Goal: Information Seeking & Learning: Learn about a topic

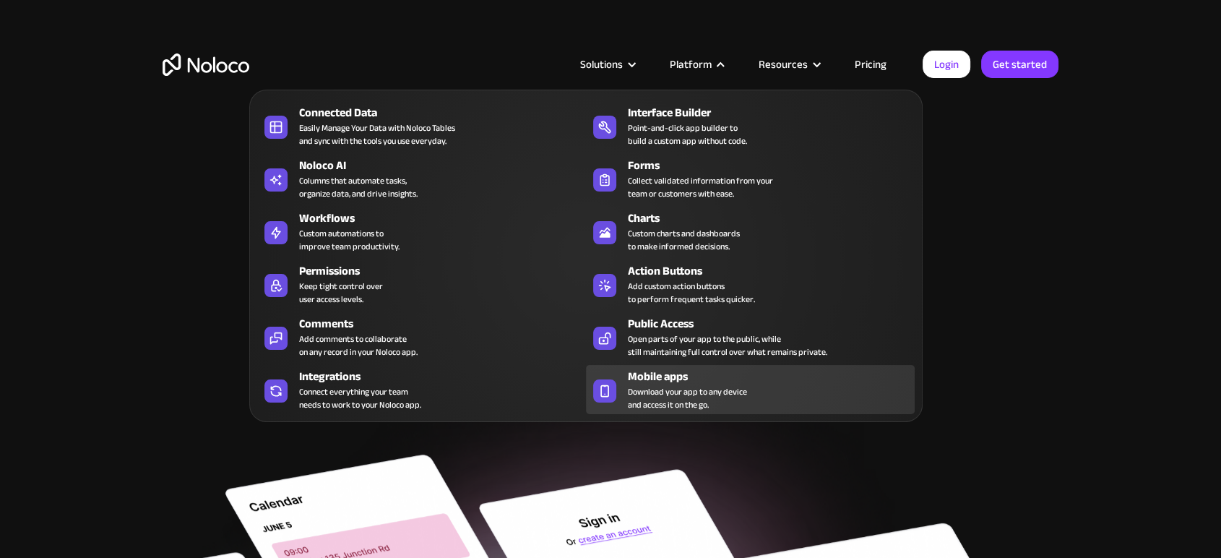
click at [715, 400] on span "Download your app to any device and access it on the go." at bounding box center [687, 398] width 119 height 26
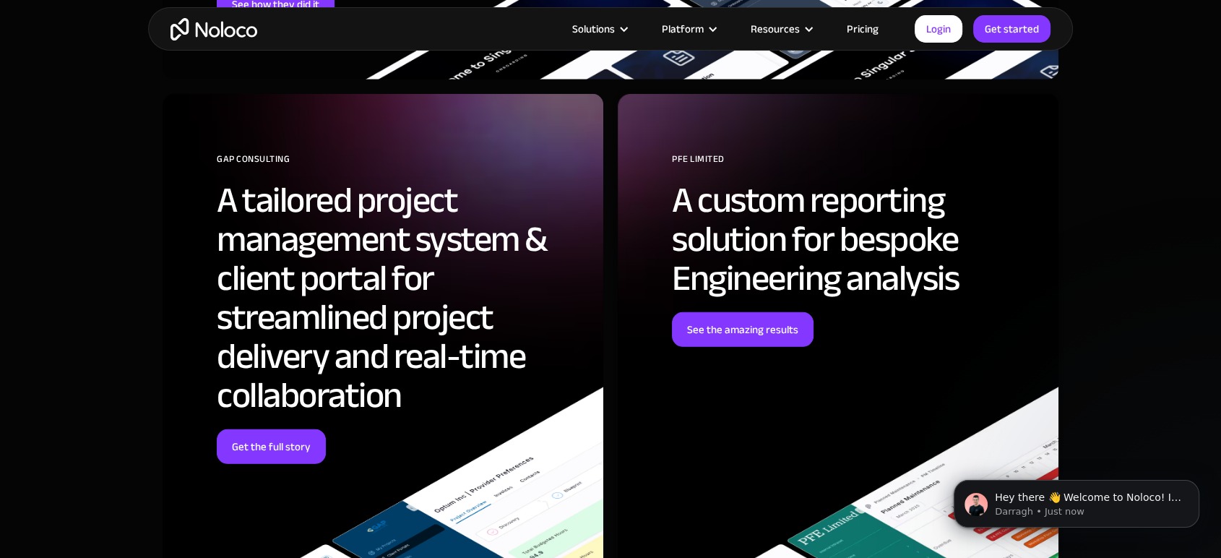
scroll to position [3961, 0]
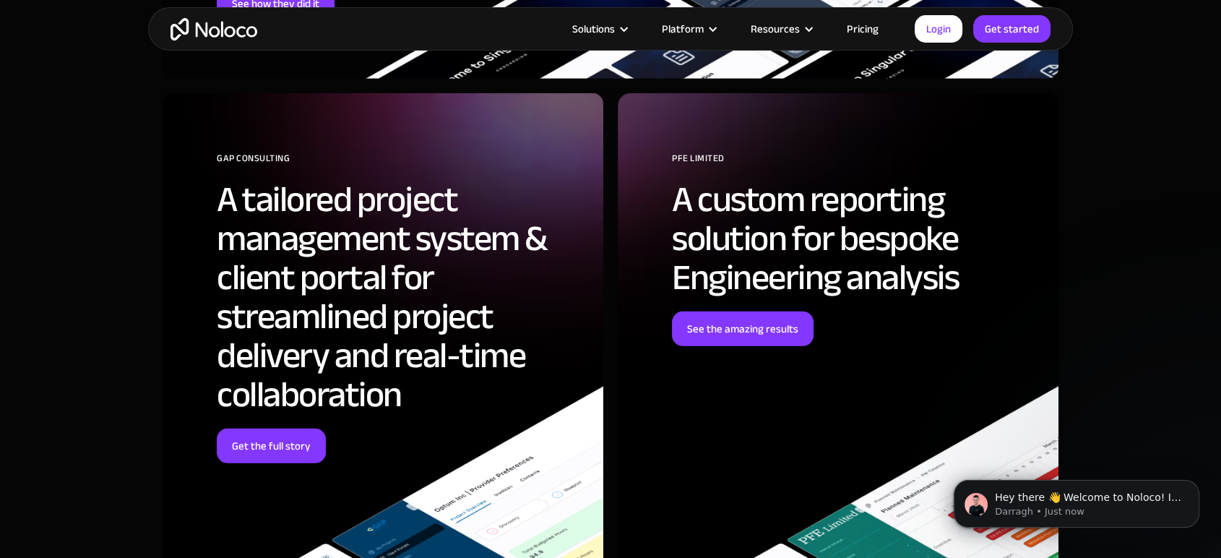
click at [872, 33] on link "Pricing" at bounding box center [863, 29] width 68 height 19
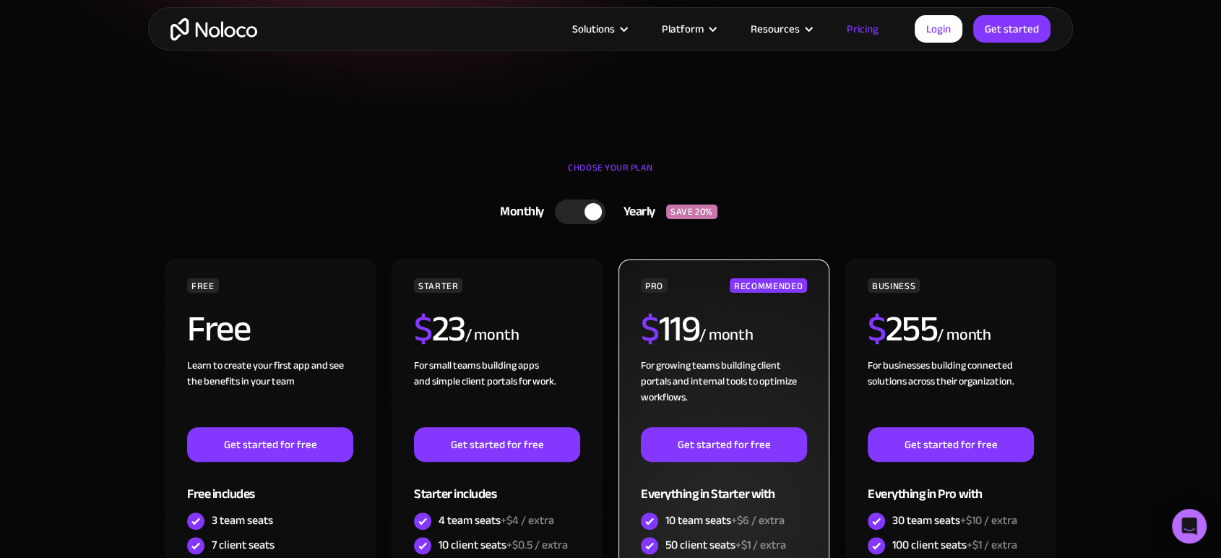
scroll to position [321, 0]
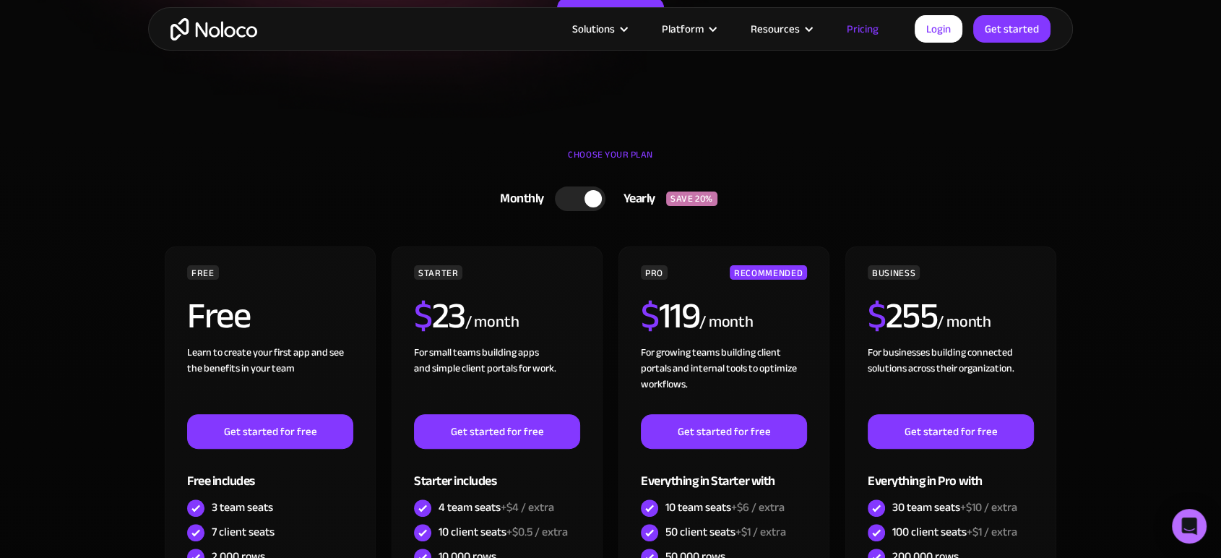
click at [590, 199] on div at bounding box center [593, 198] width 17 height 17
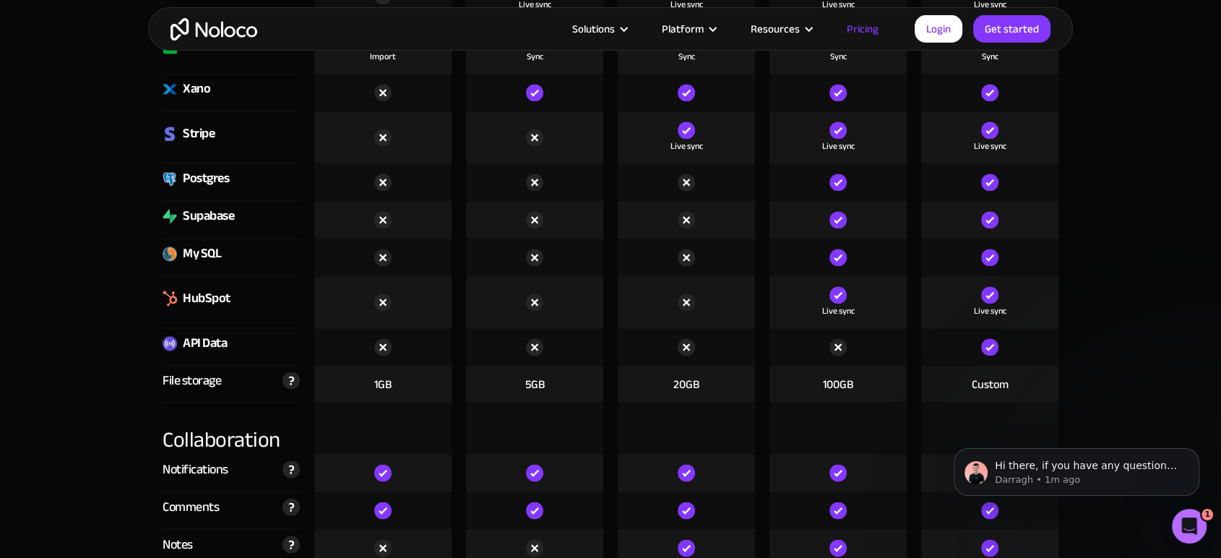
scroll to position [2355, 0]
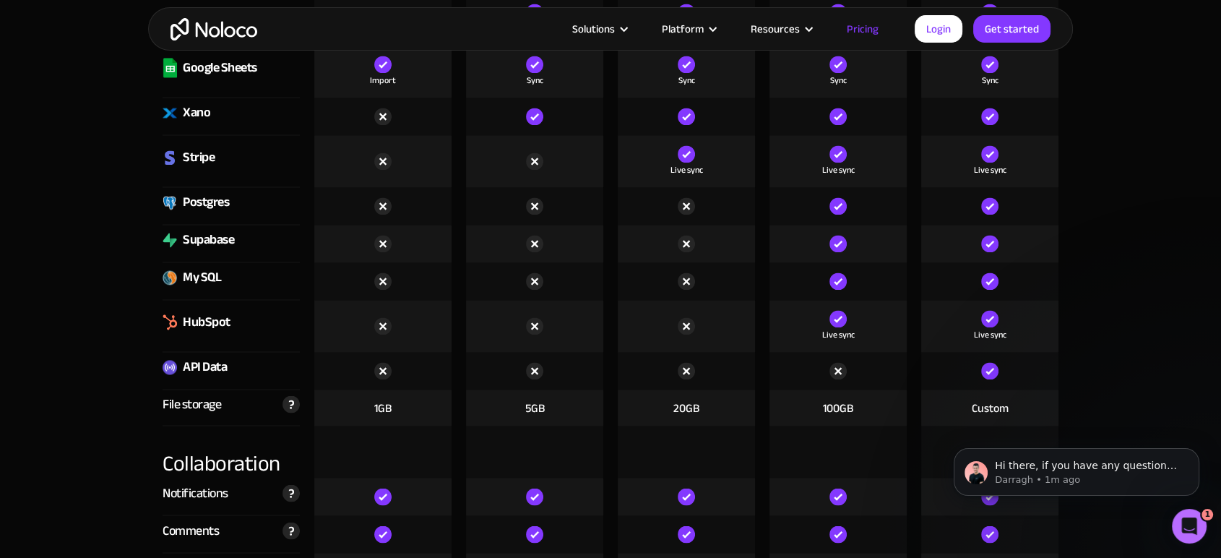
click at [567, 287] on div at bounding box center [534, 281] width 137 height 38
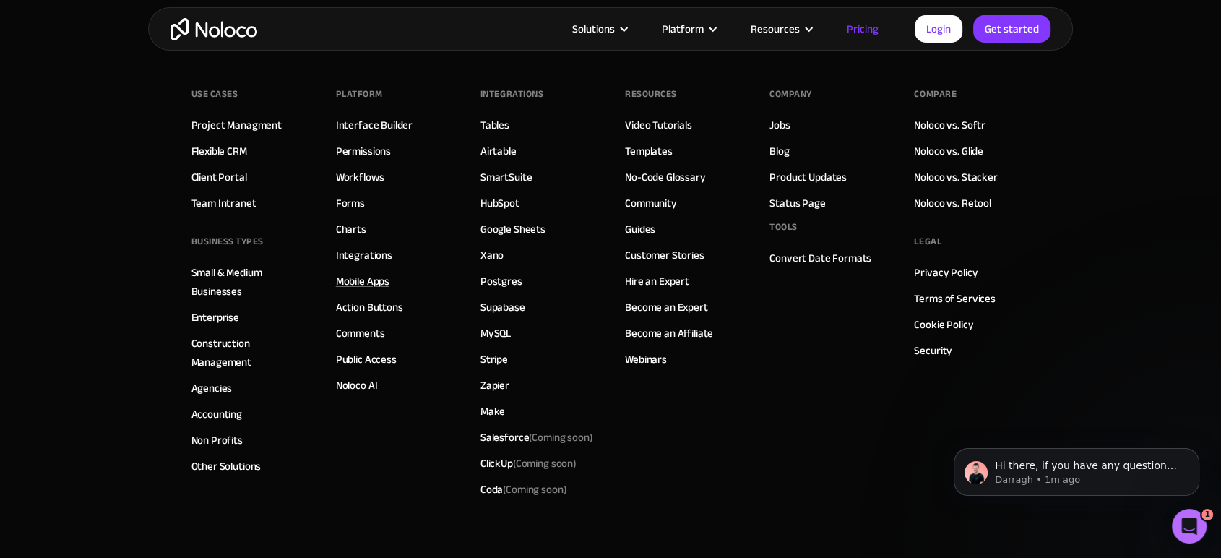
click at [379, 274] on link "Mobile Apps" at bounding box center [362, 281] width 53 height 19
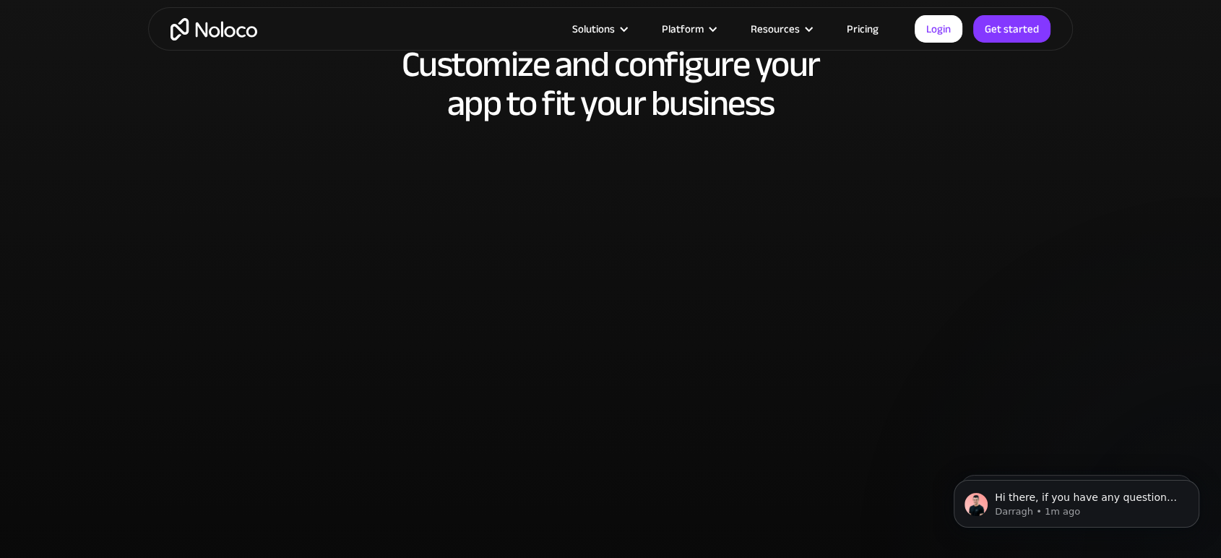
scroll to position [2783, 0]
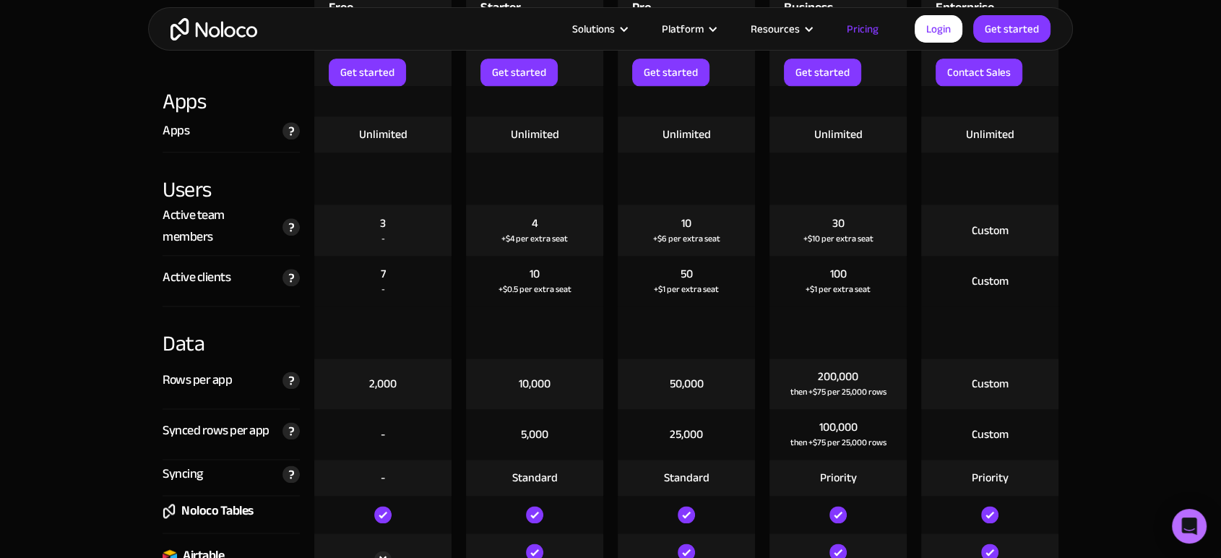
scroll to position [1713, 0]
